Goal: Task Accomplishment & Management: Manage account settings

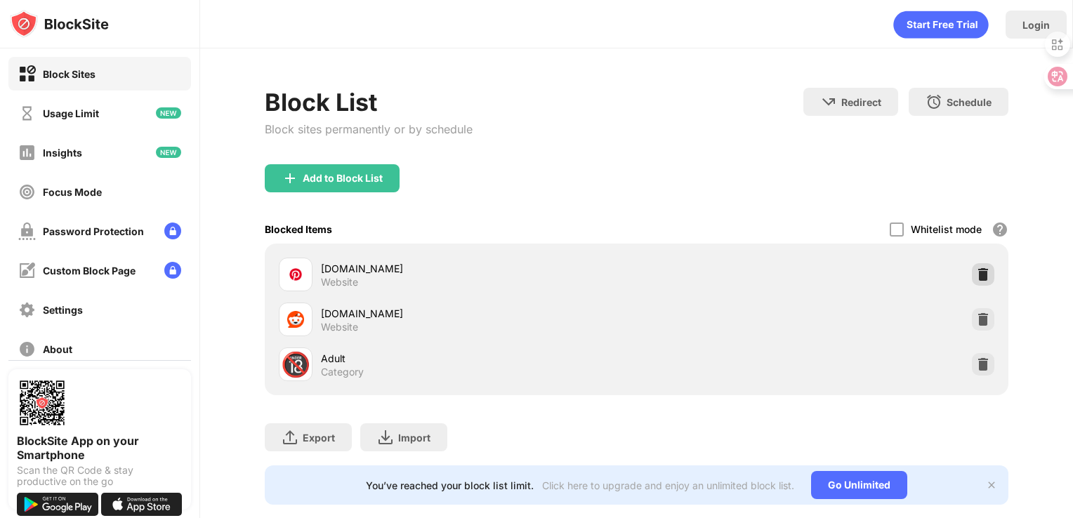
click at [977, 272] on img at bounding box center [983, 275] width 14 height 14
